Goal: Navigation & Orientation: Find specific page/section

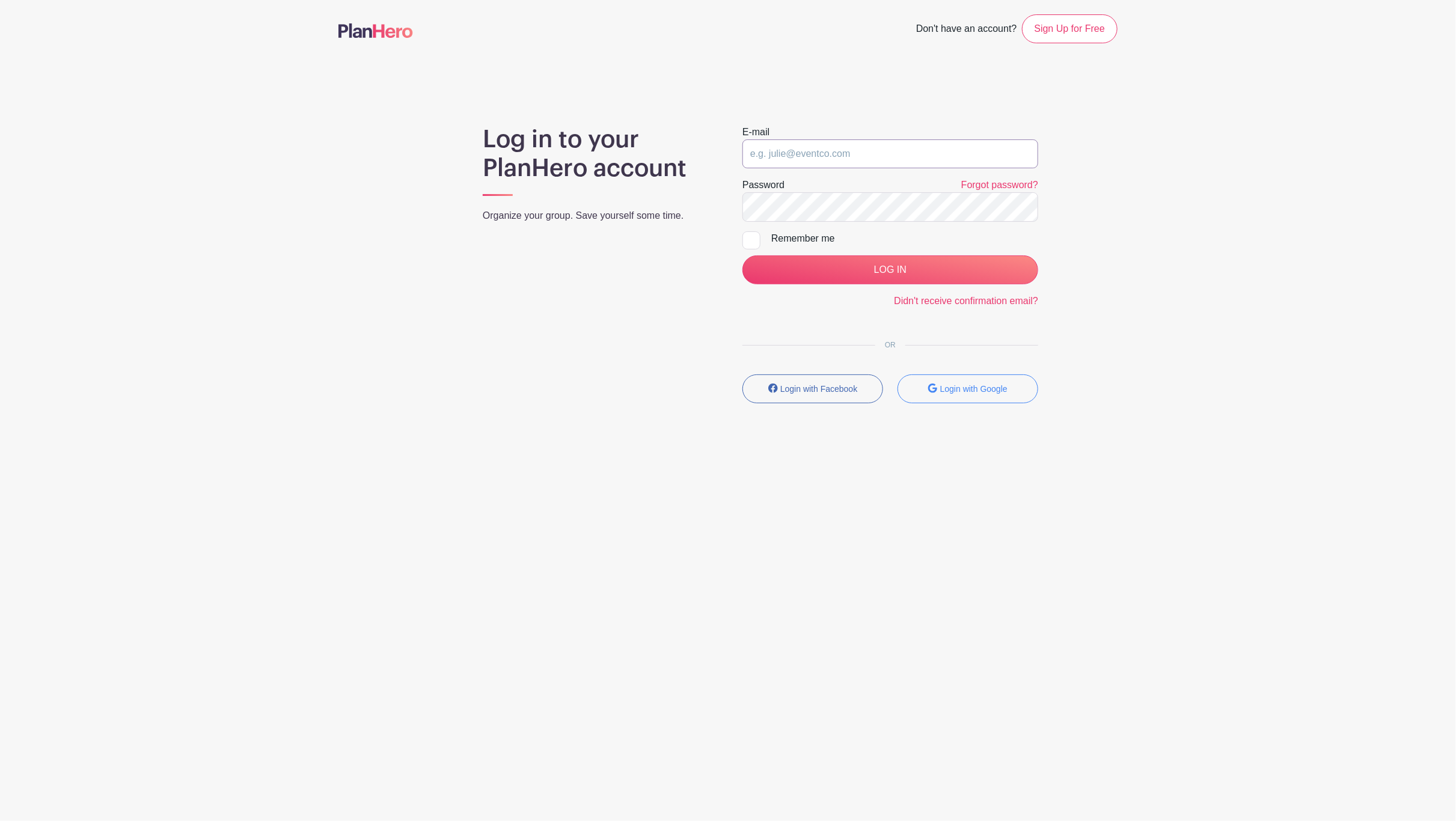
click at [818, 154] on input "email" at bounding box center [890, 154] width 296 height 29
type input "clerk.ftjfl@gmail.com"
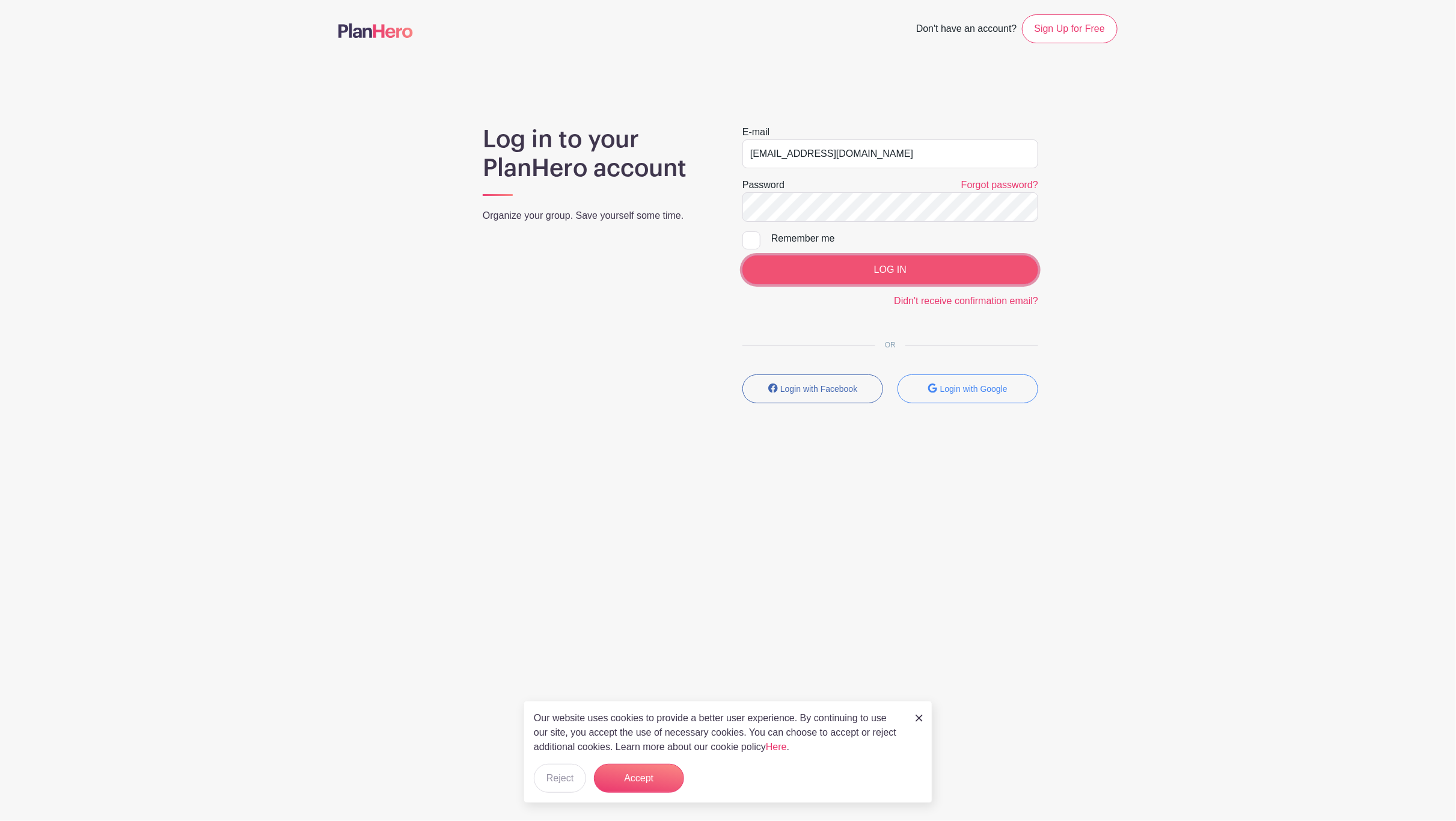
click at [898, 282] on input "LOG IN" at bounding box center [890, 270] width 296 height 29
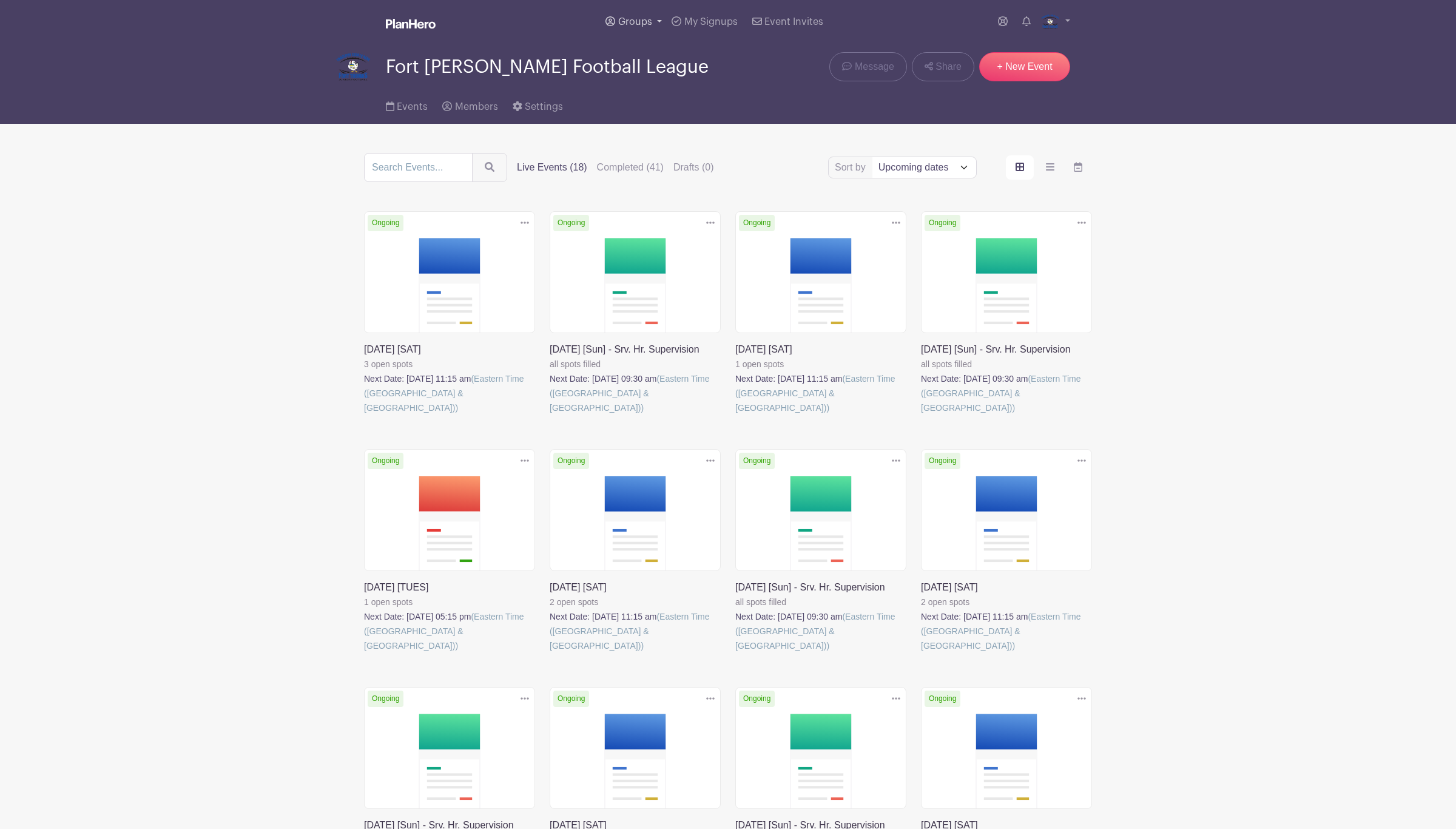
click at [632, 25] on span "Groups" at bounding box center [635, 22] width 34 height 10
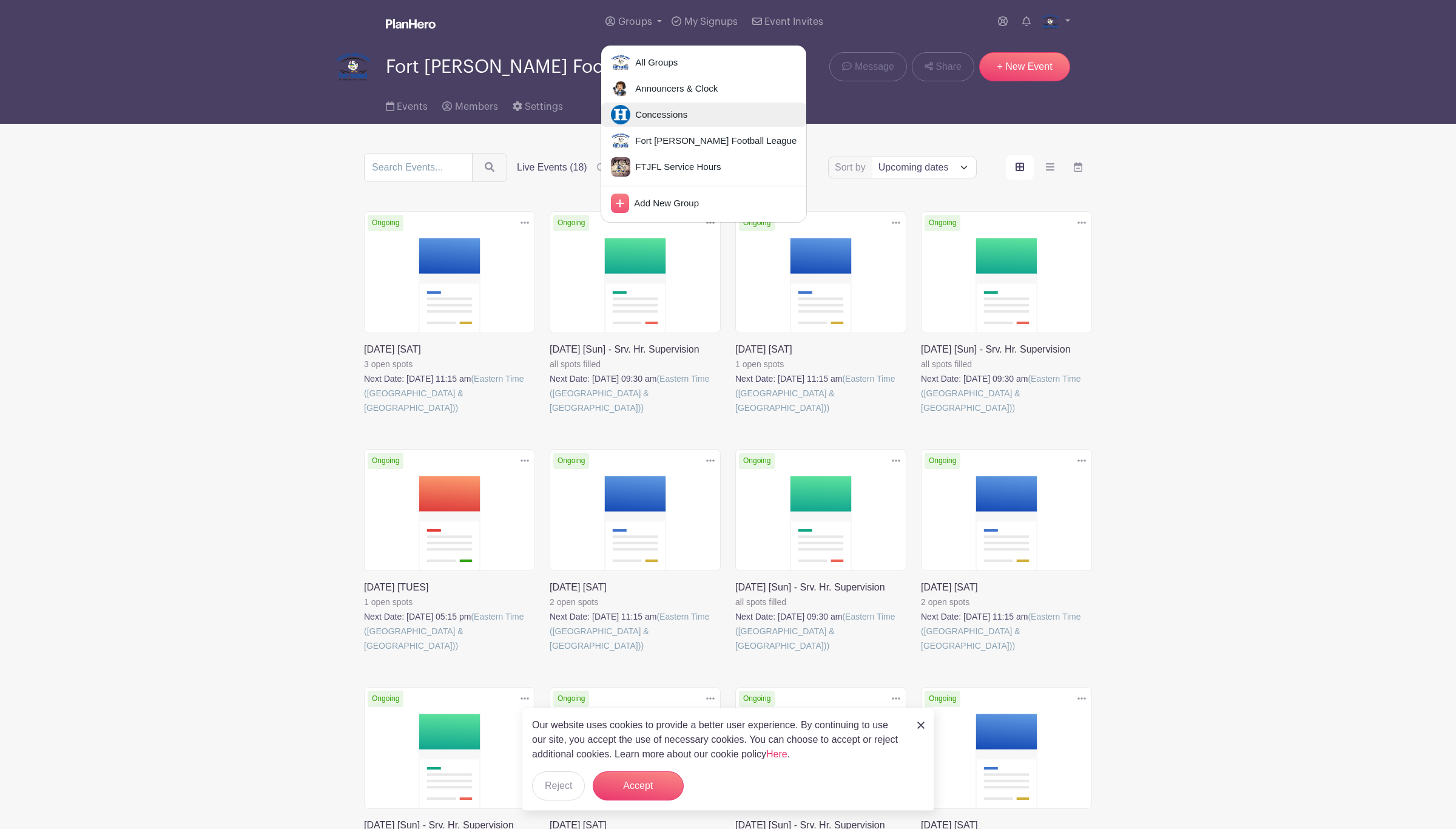
click at [667, 108] on span "Concessions" at bounding box center [659, 115] width 57 height 14
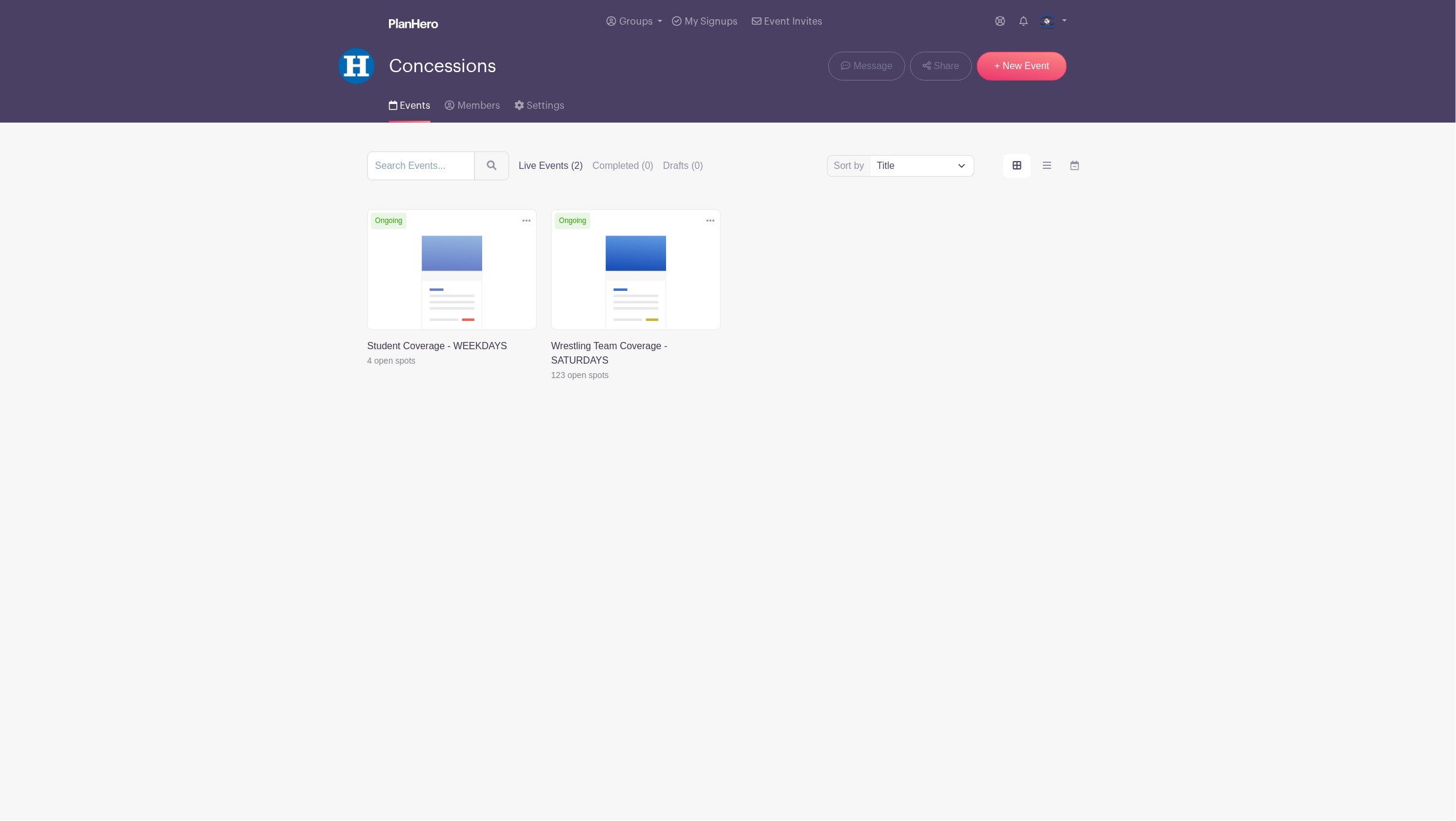
click at [552, 382] on link at bounding box center [552, 382] width 0 height 0
